Goal: Complete application form

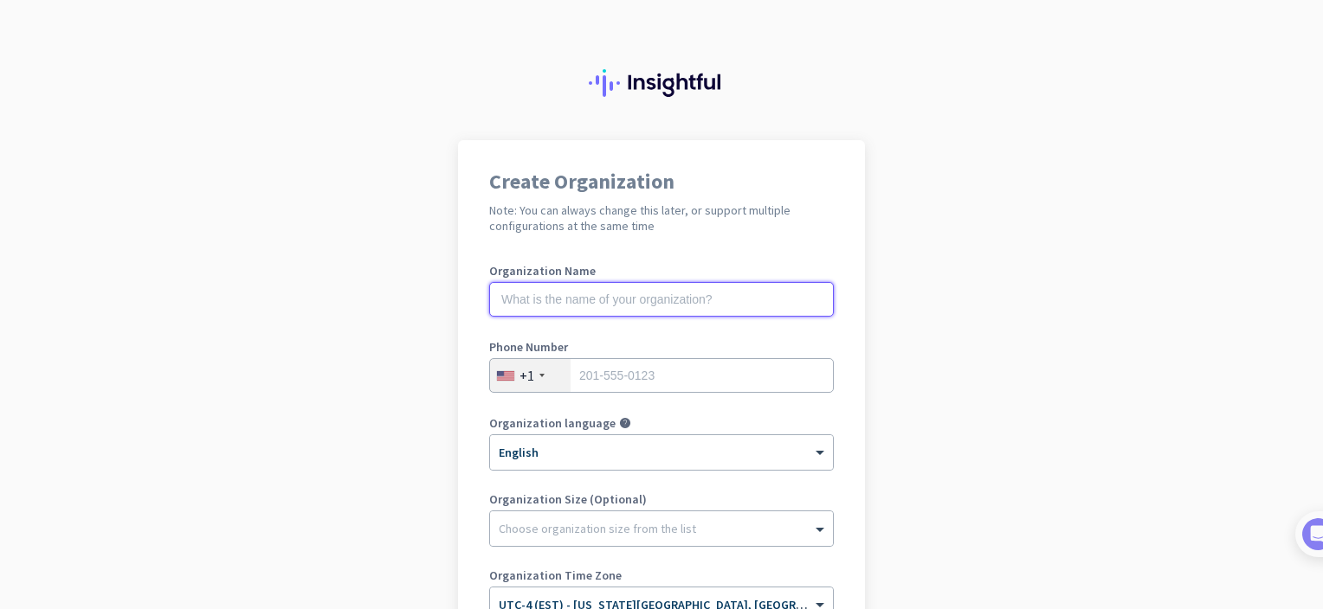
click at [714, 300] on input "text" at bounding box center [661, 299] width 345 height 35
type input "mercor"
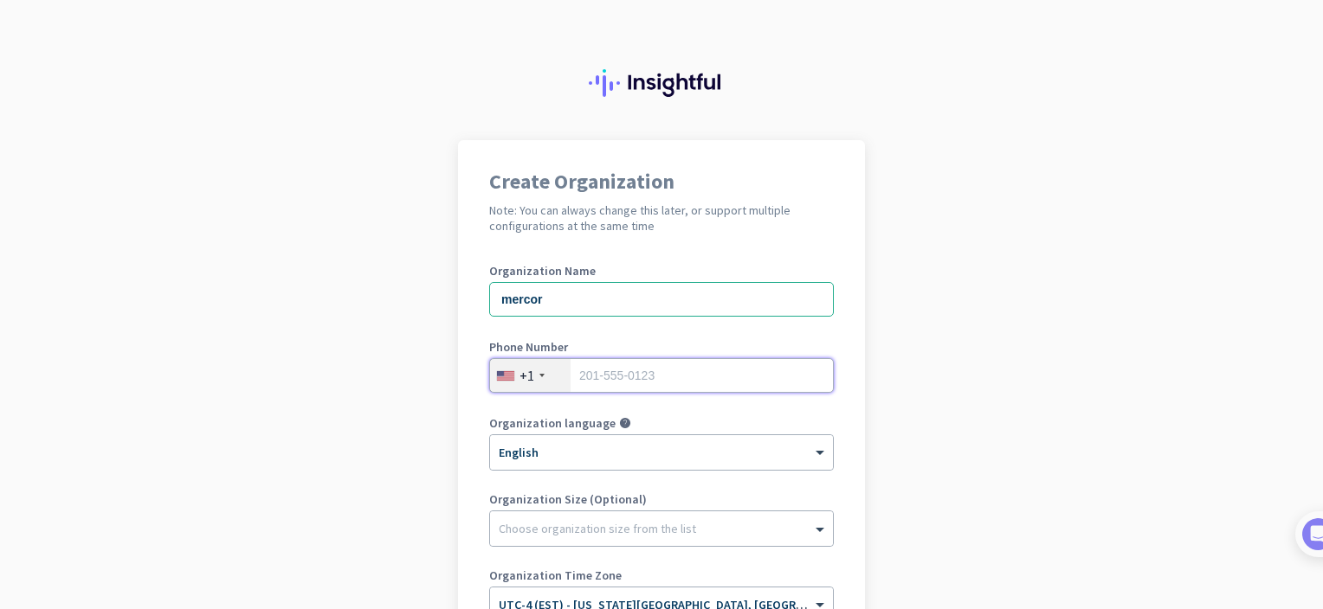
click at [660, 382] on input "tel" at bounding box center [661, 375] width 345 height 35
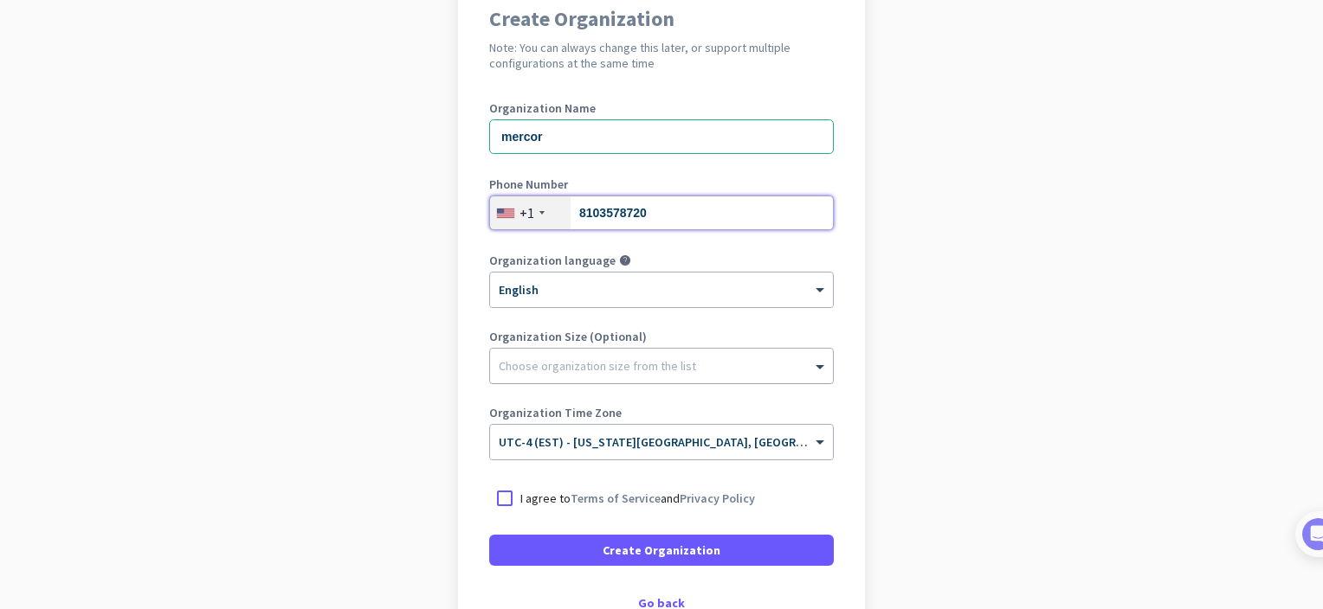
type input "8103578720"
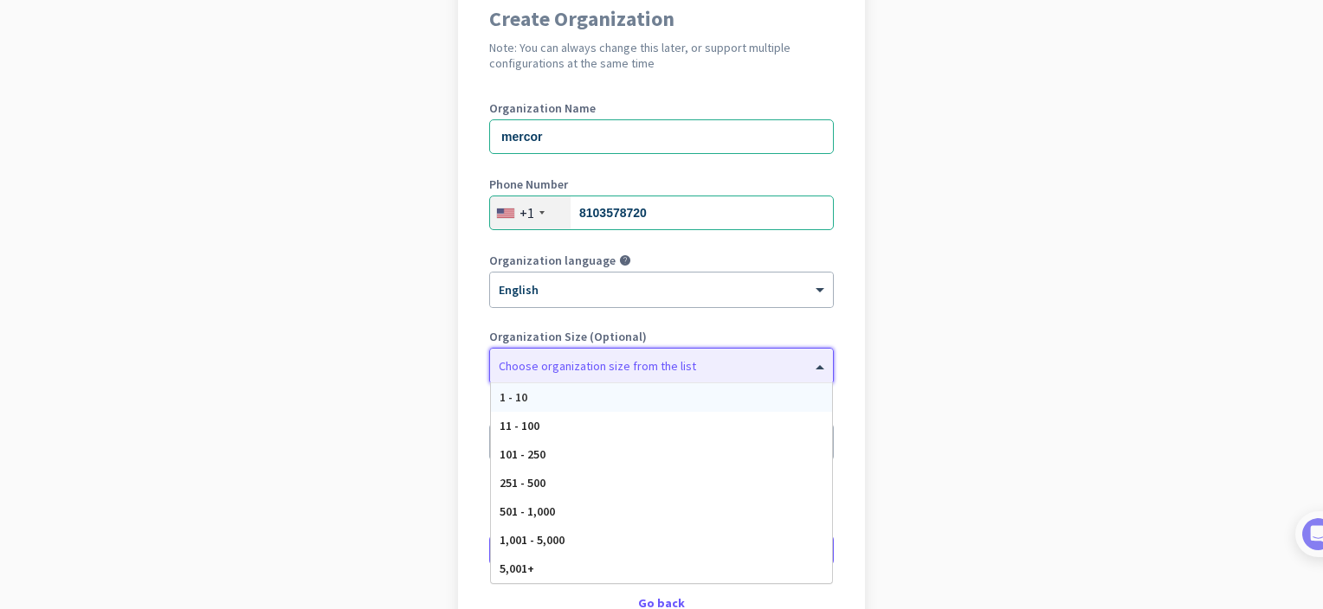
click at [793, 375] on div "Choose organization size from the list" at bounding box center [661, 366] width 343 height 35
click at [610, 570] on div "5,001+" at bounding box center [661, 569] width 341 height 29
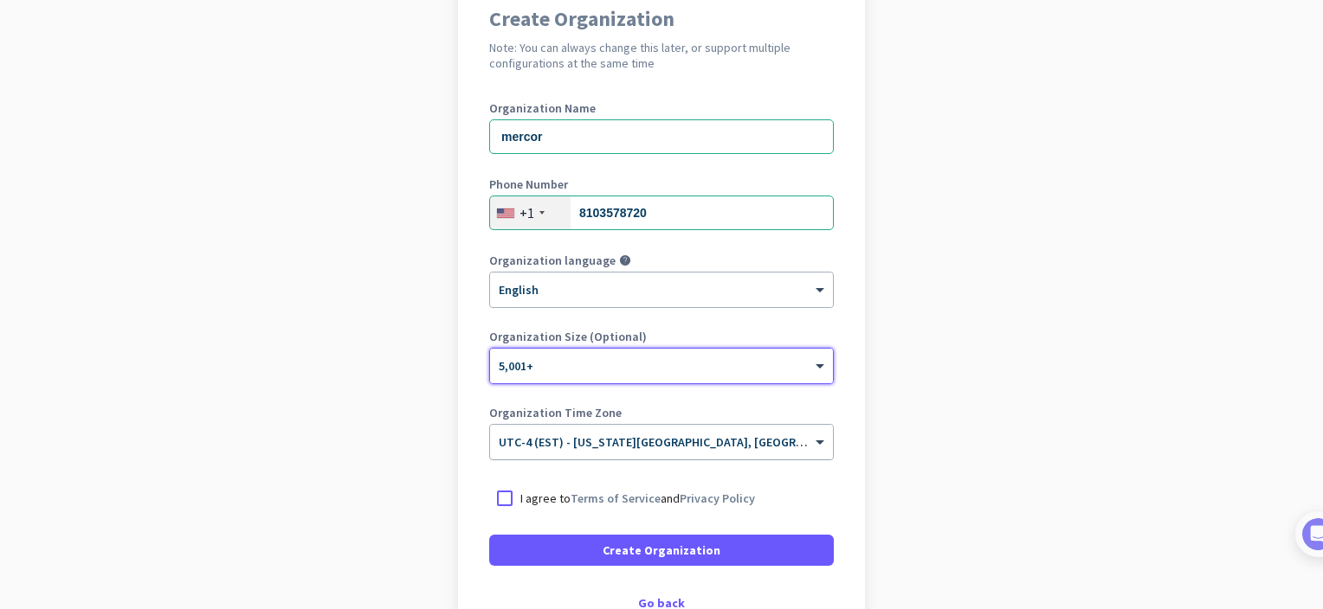
click at [793, 433] on div at bounding box center [661, 436] width 343 height 15
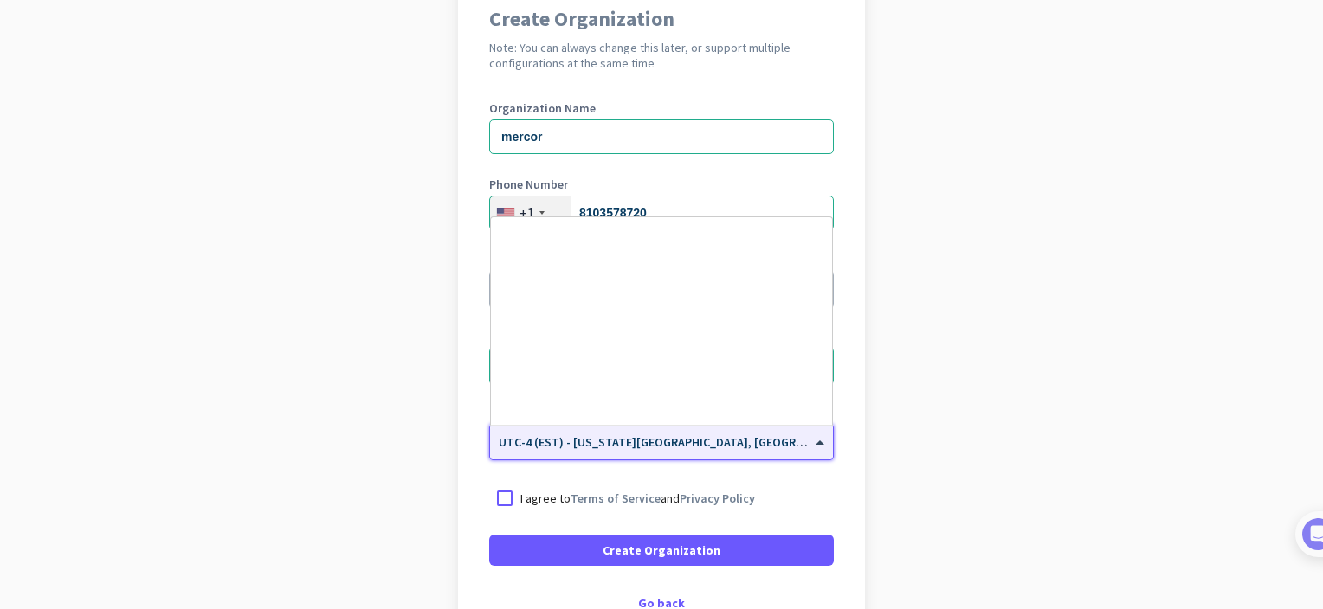
scroll to position [1999, 0]
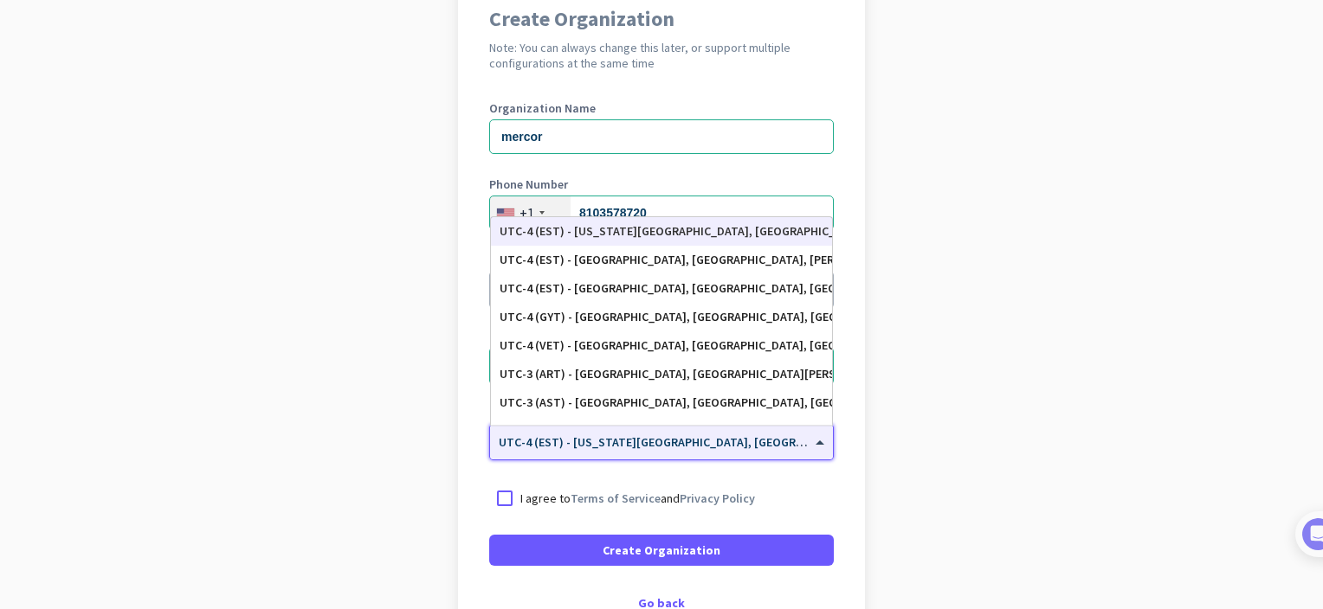
click at [793, 433] on div at bounding box center [661, 436] width 343 height 15
click at [499, 491] on div at bounding box center [504, 498] width 31 height 31
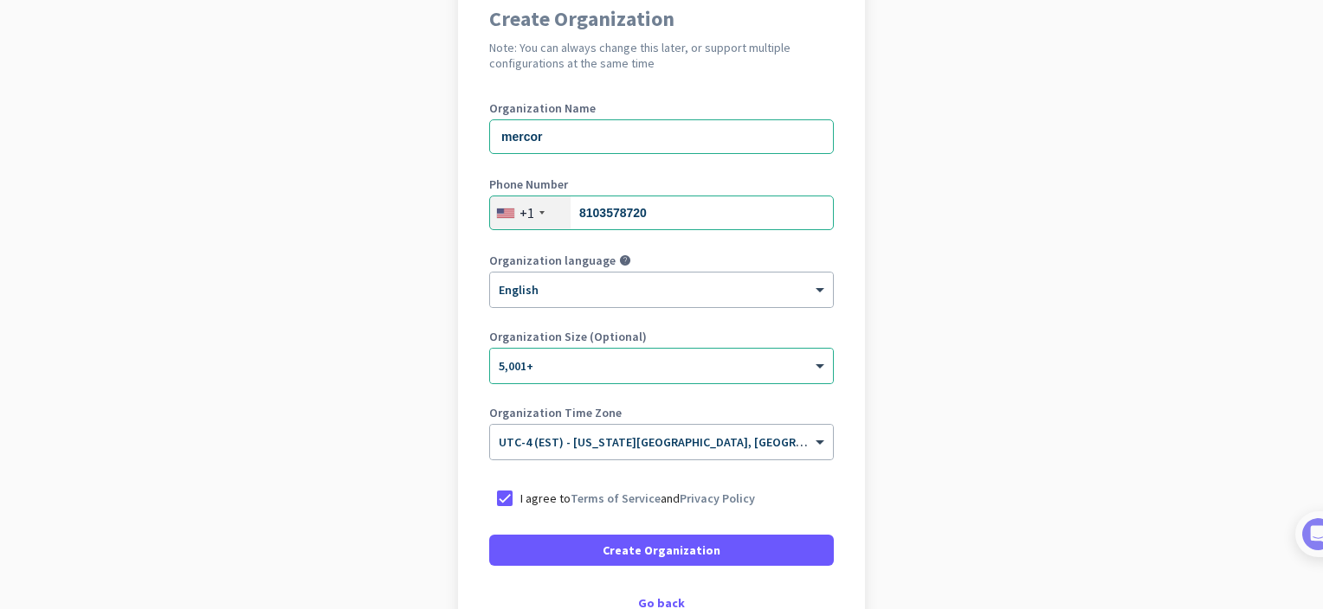
scroll to position [0, 0]
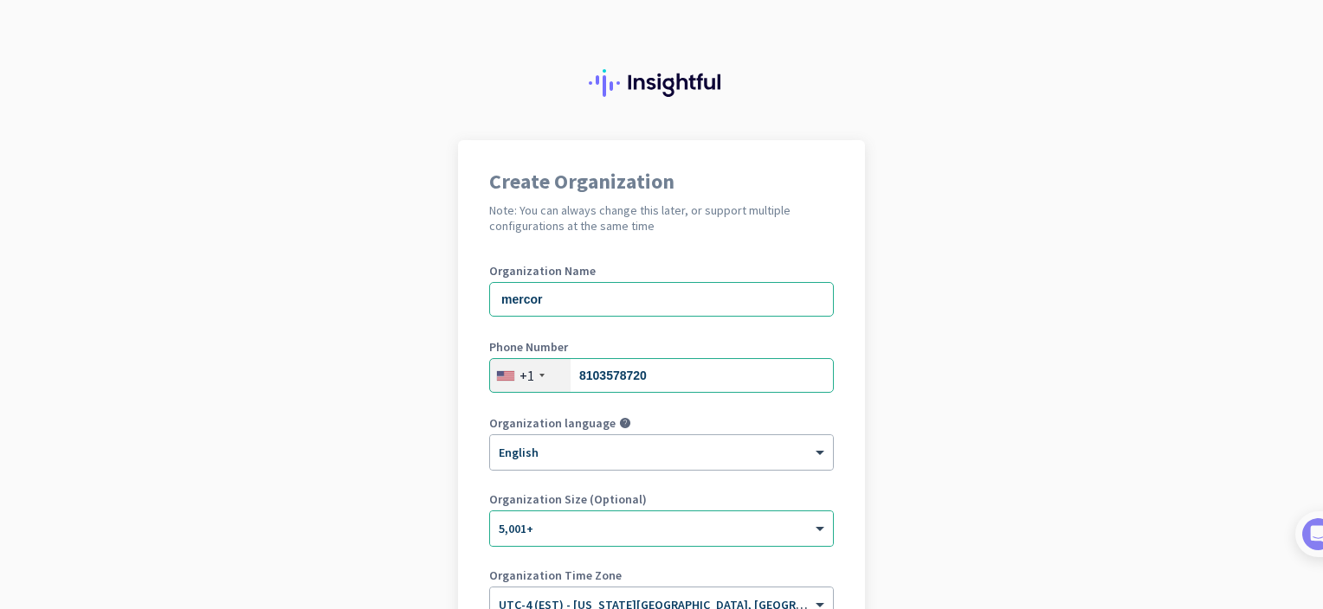
click at [952, 298] on app-onboarding-organization "Create Organization Note: You can always change this later, or support multiple…" at bounding box center [661, 515] width 1323 height 750
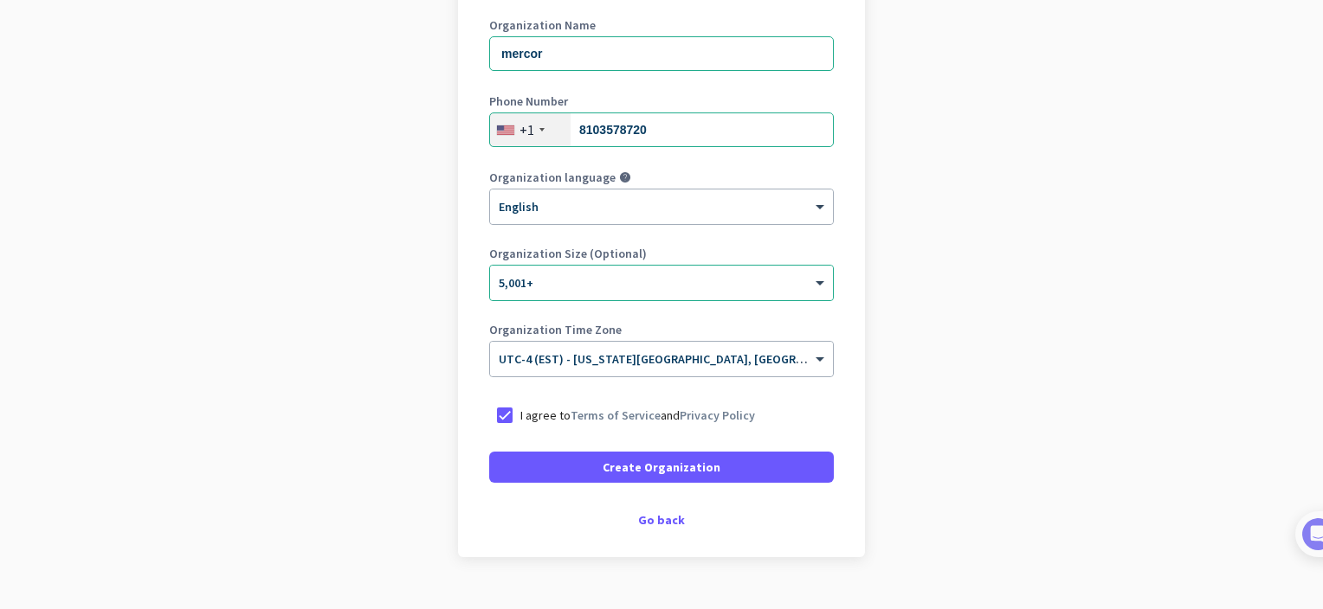
scroll to position [280, 0]
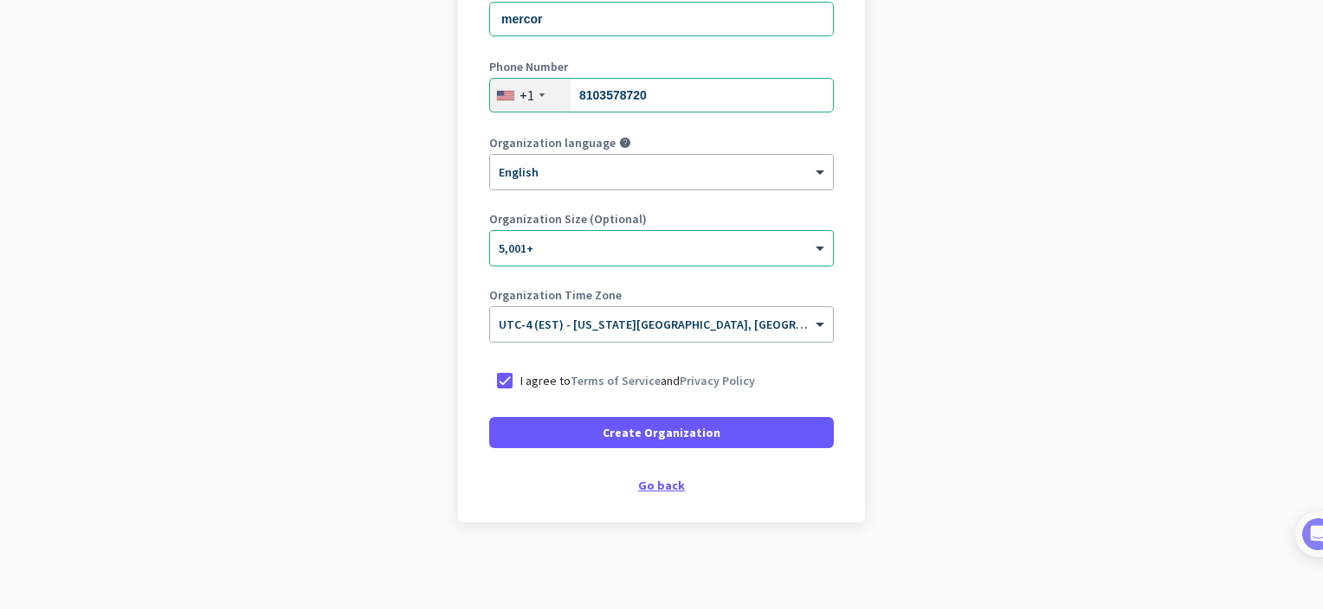
click at [661, 488] on div "Go back" at bounding box center [661, 486] width 345 height 12
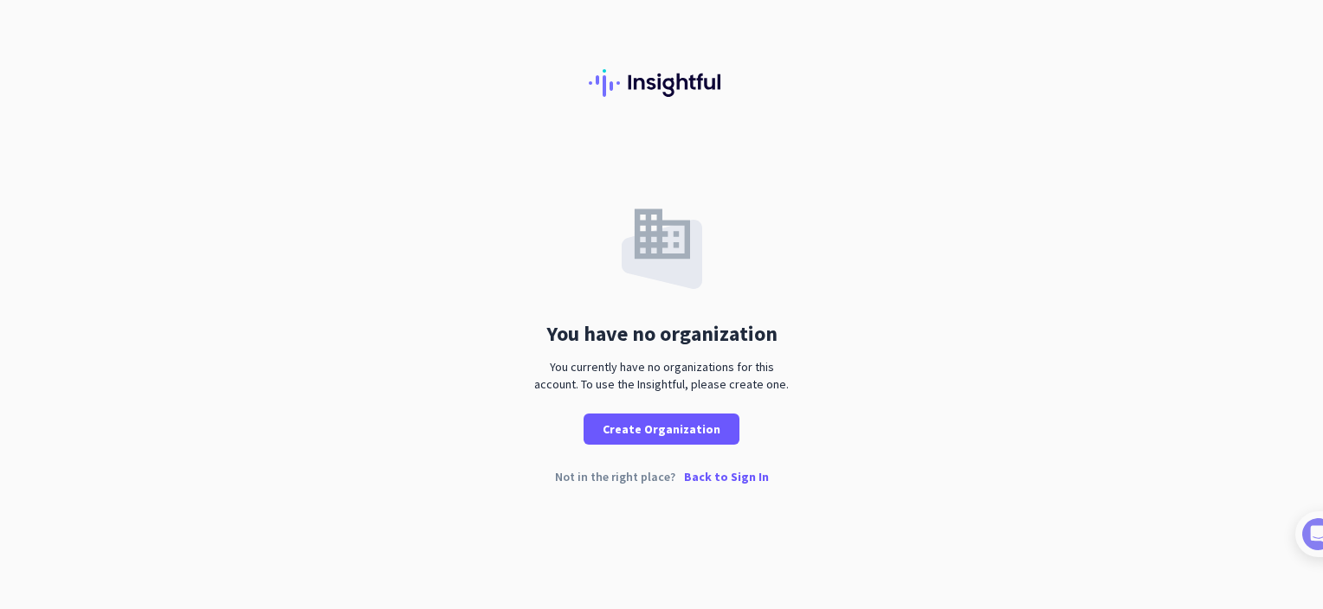
click at [732, 478] on p "Back to Sign In" at bounding box center [726, 477] width 85 height 12
